Goal: Find specific page/section: Find specific page/section

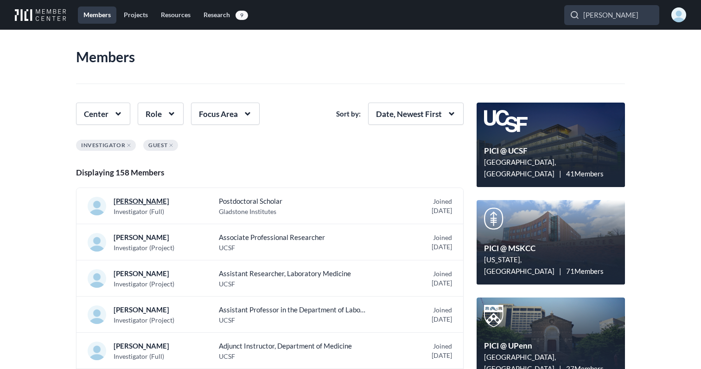
click at [131, 196] on p "[PERSON_NAME]" at bounding box center [147, 201] width 67 height 12
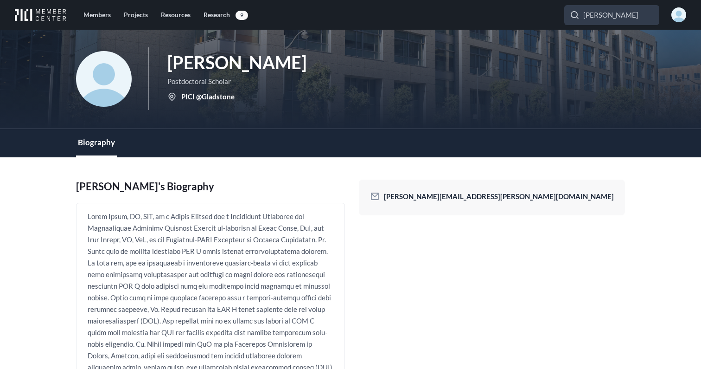
scroll to position [30, 0]
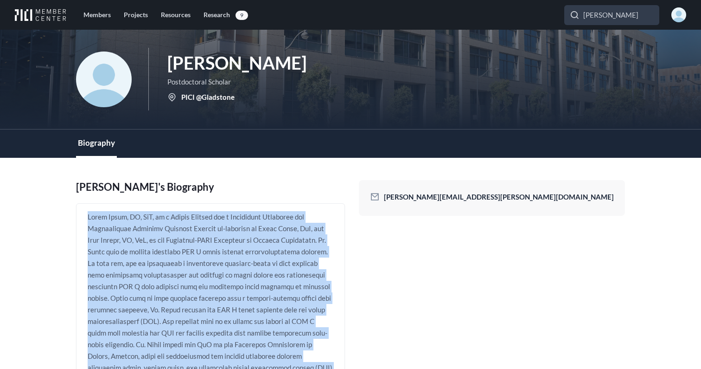
drag, startPoint x: 403, startPoint y: 339, endPoint x: 86, endPoint y: 214, distance: 340.8
click at [86, 214] on div at bounding box center [210, 309] width 269 height 213
copy p "[PERSON_NAME], MD, PhD, is a [PERSON_NAME] Scholar and a [US_STATE] Institute f…"
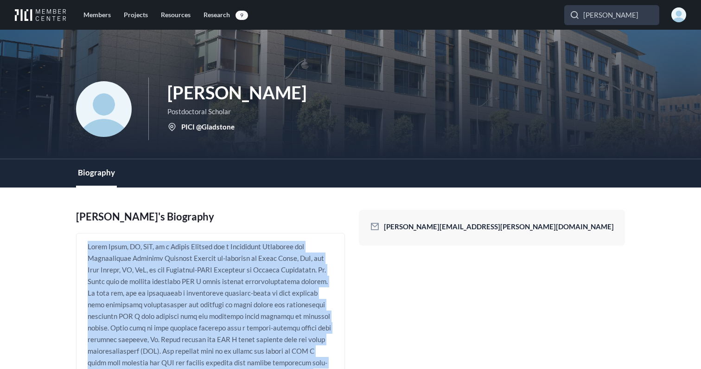
scroll to position [0, 0]
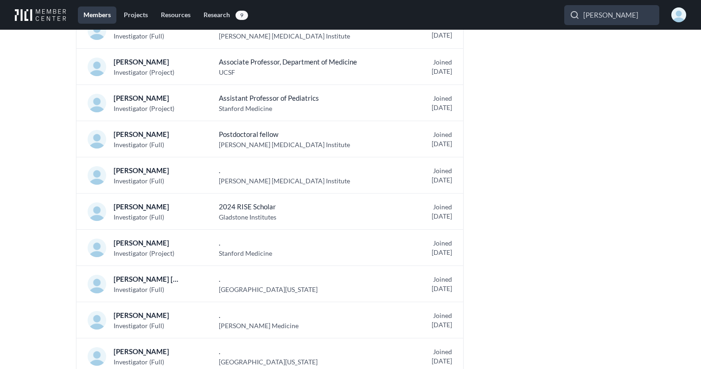
scroll to position [1213, 0]
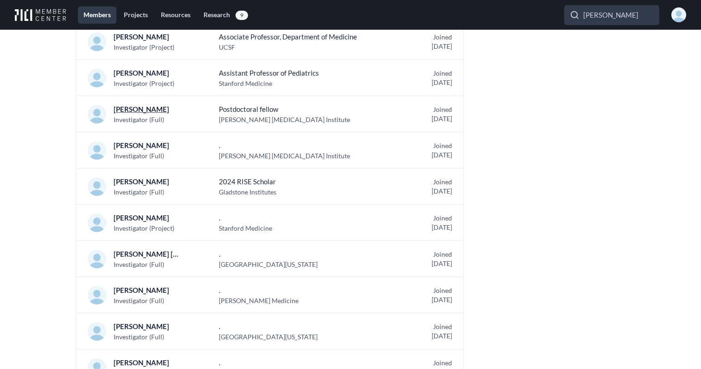
click at [160, 110] on p "[PERSON_NAME]" at bounding box center [147, 109] width 67 height 12
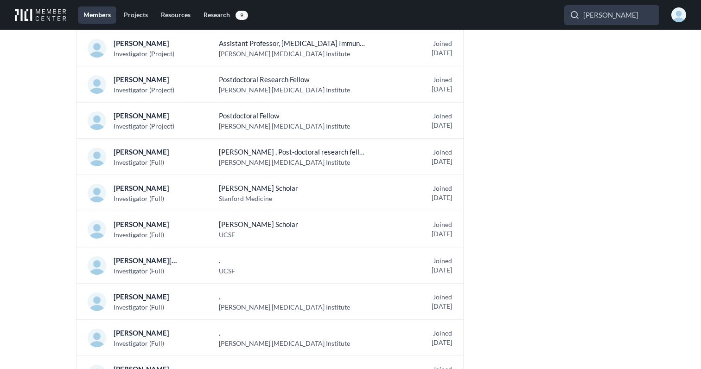
scroll to position [2494, 0]
